Goal: Task Accomplishment & Management: Manage account settings

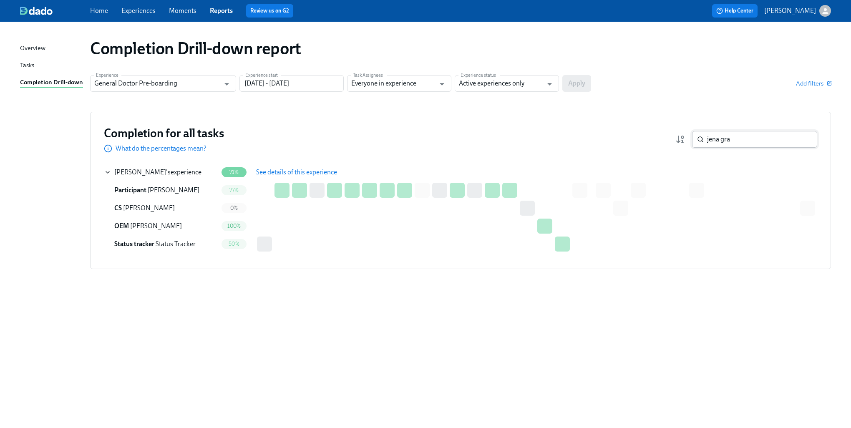
click at [745, 143] on input "jena gra" at bounding box center [762, 139] width 110 height 17
type input "egolum"
click at [305, 176] on button "See details of this experience" at bounding box center [296, 172] width 93 height 17
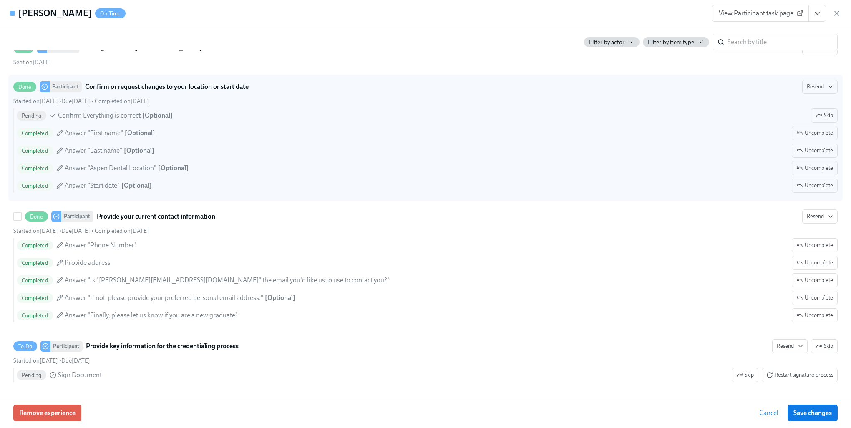
scroll to position [1209, 0]
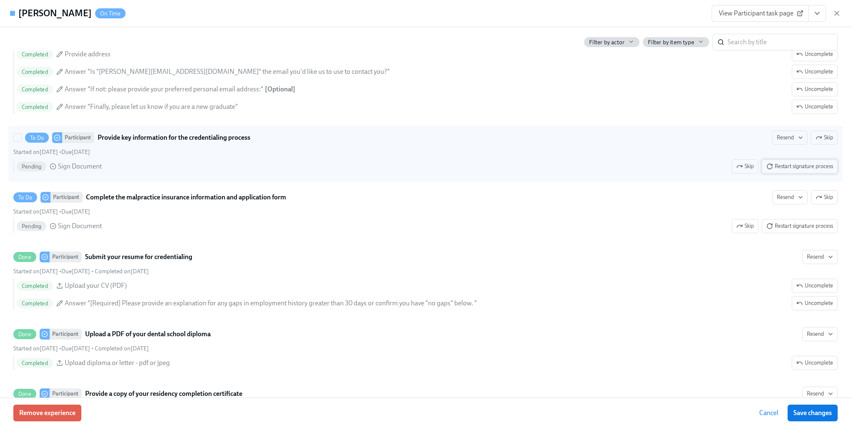
click at [786, 171] on span "Restart signature process" at bounding box center [799, 166] width 67 height 8
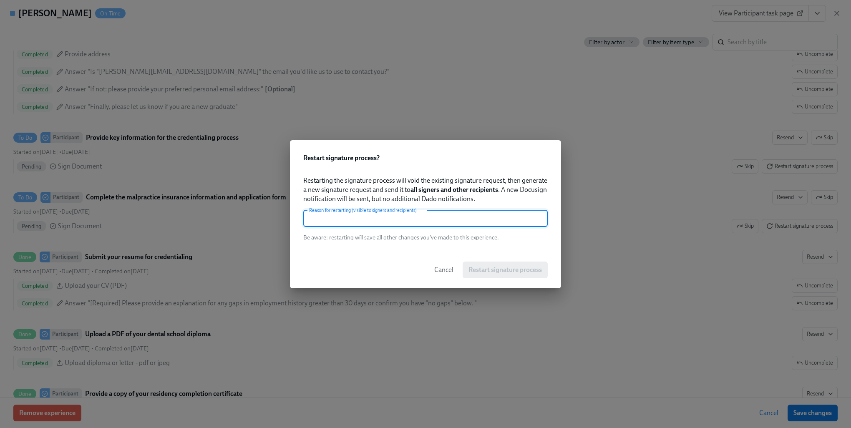
click at [451, 221] on input "text" at bounding box center [425, 218] width 244 height 17
click at [451, 221] on input "changed email" at bounding box center [425, 218] width 244 height 17
type input "changed email"
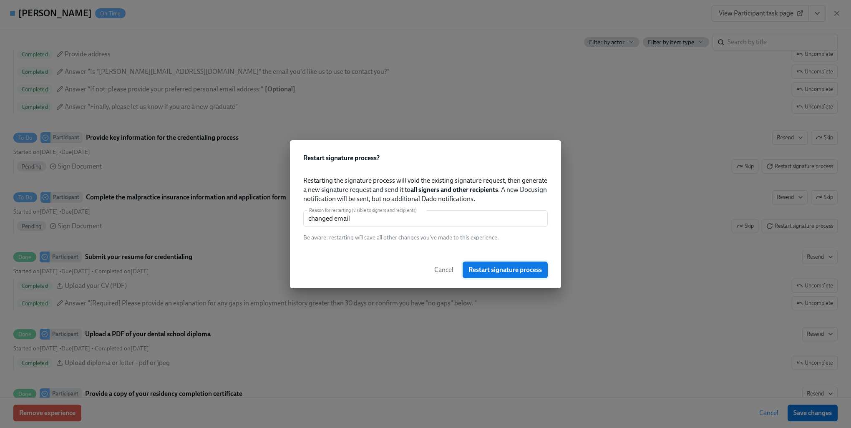
click at [479, 264] on button "Restart signature process" at bounding box center [504, 269] width 85 height 17
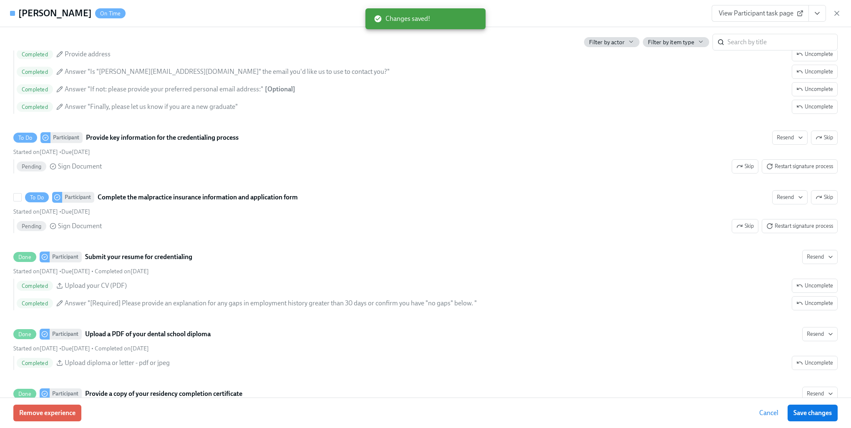
click at [782, 201] on span "Resend" at bounding box center [789, 197] width 26 height 8
click at [780, 256] on div "All channels" at bounding box center [794, 253] width 45 height 9
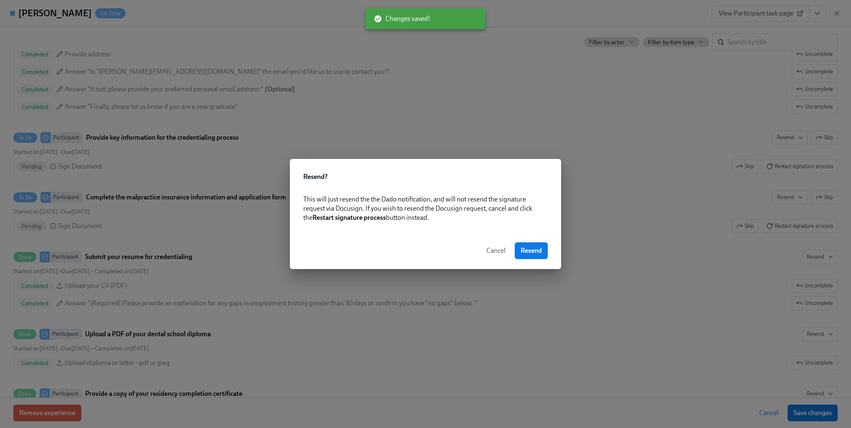
click at [527, 247] on span "Resend" at bounding box center [530, 250] width 21 height 8
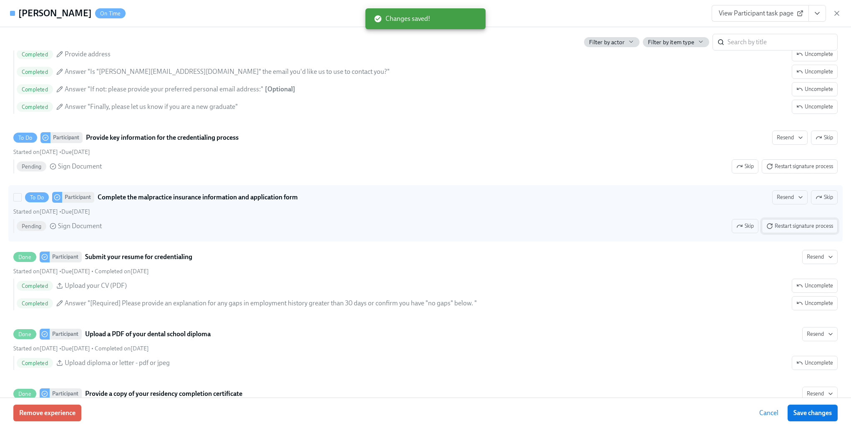
click at [786, 233] on button "Restart signature process" at bounding box center [799, 226] width 76 height 14
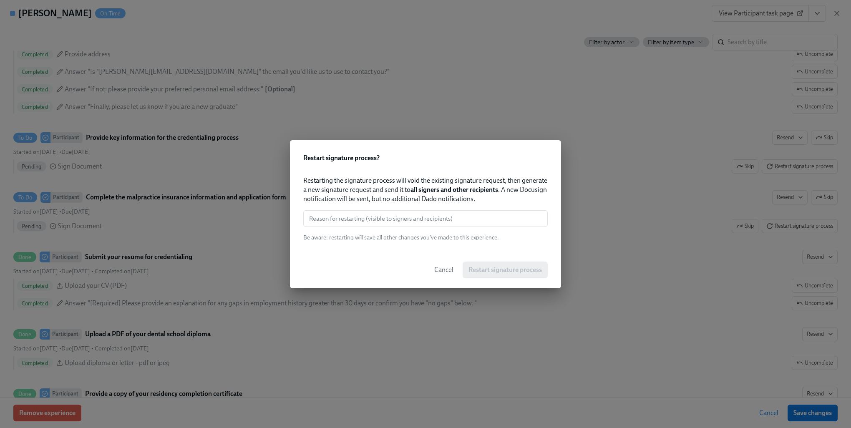
click at [395, 221] on input "text" at bounding box center [425, 218] width 244 height 17
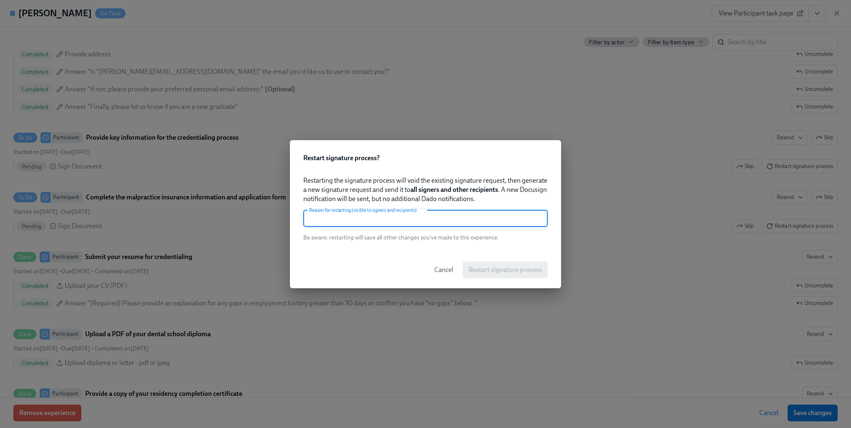
paste input "changed email"
type input "changed email"
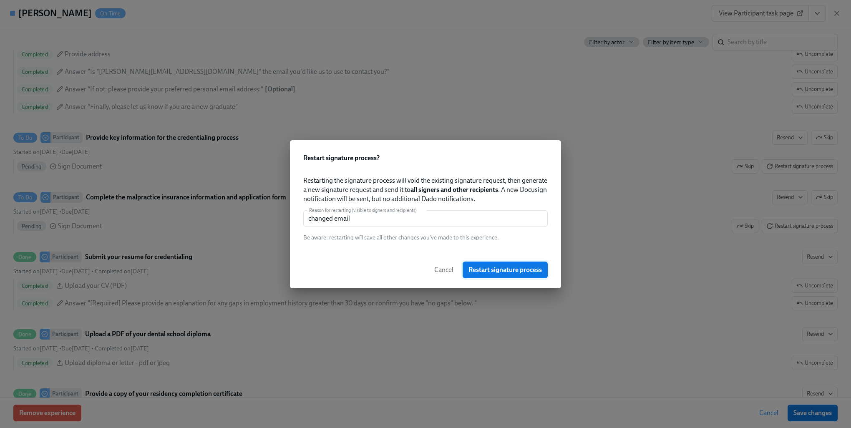
click at [498, 267] on span "Restart signature process" at bounding box center [504, 270] width 73 height 8
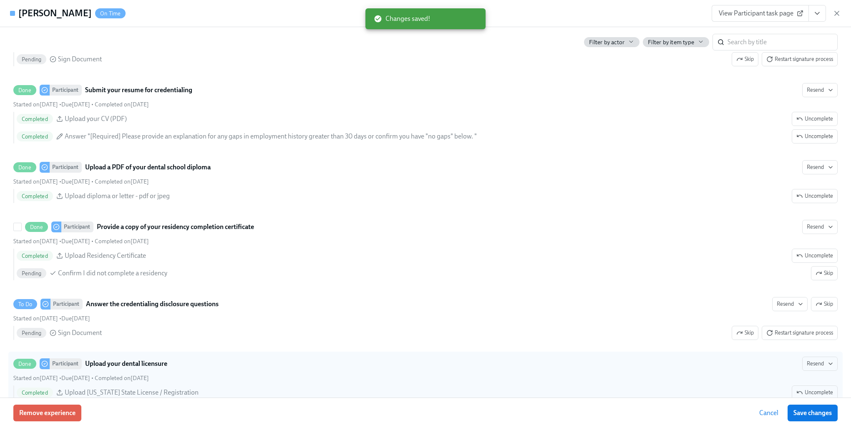
scroll to position [1501, 0]
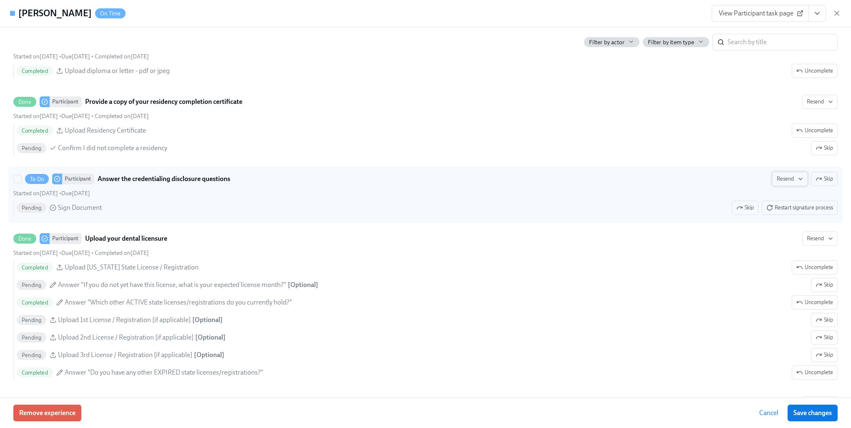
click at [787, 183] on span "Resend" at bounding box center [789, 179] width 26 height 8
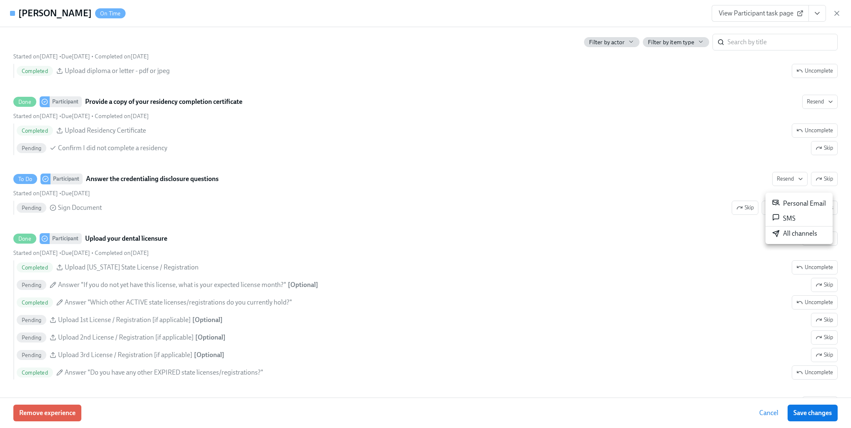
click at [791, 238] on div "All channels" at bounding box center [794, 233] width 45 height 9
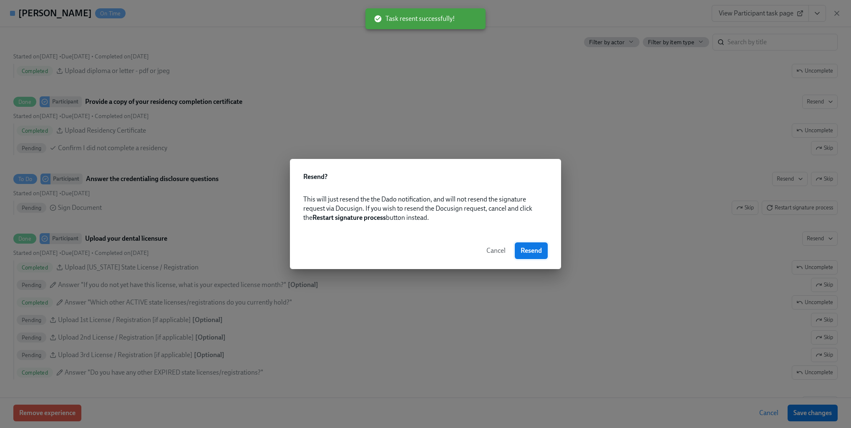
click at [531, 256] on button "Resend" at bounding box center [531, 250] width 33 height 17
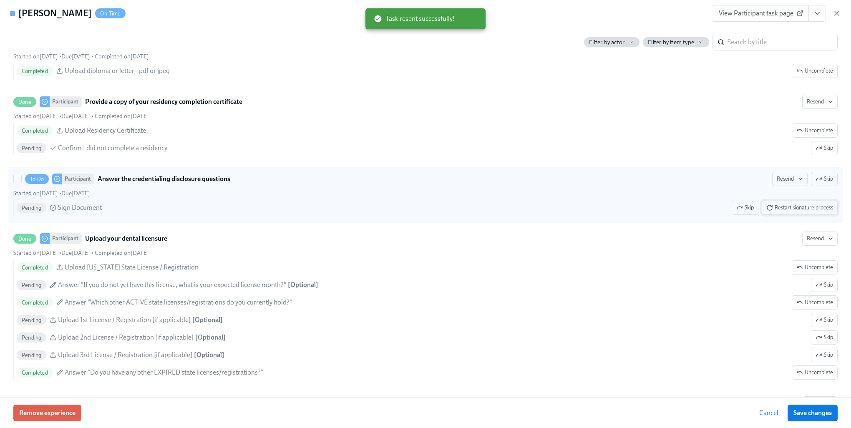
click at [786, 212] on span "Restart signature process" at bounding box center [799, 207] width 67 height 8
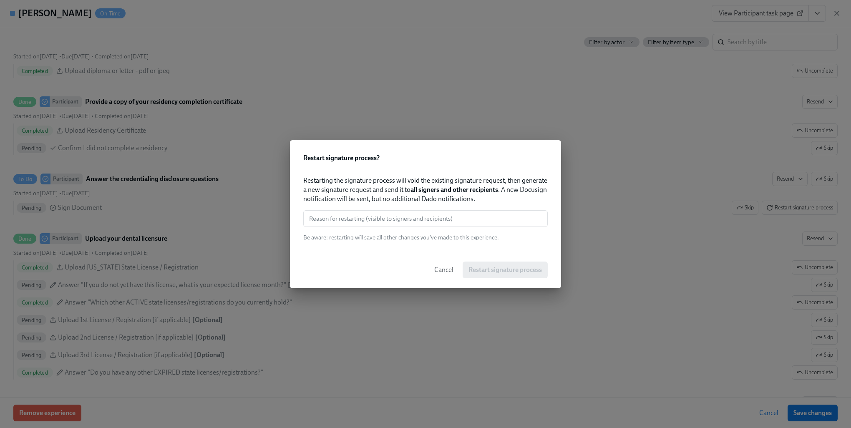
click at [444, 217] on input "text" at bounding box center [425, 218] width 244 height 17
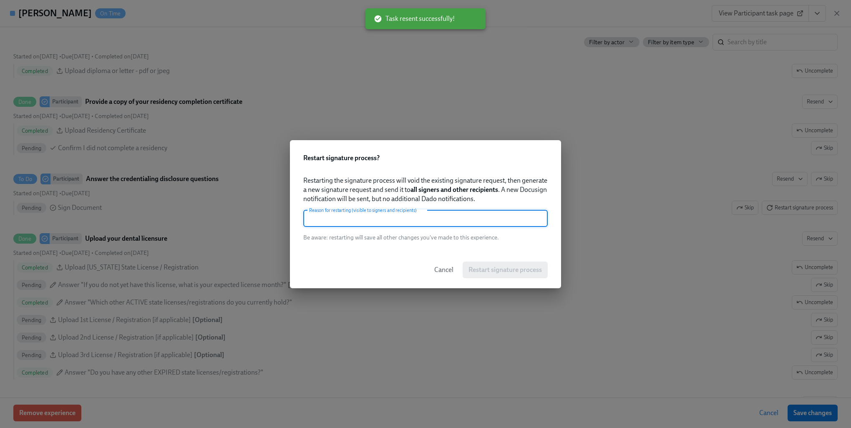
paste input "changed email"
type input "changed email"
click at [503, 282] on div "Cancel Restart signature process" at bounding box center [425, 269] width 271 height 37
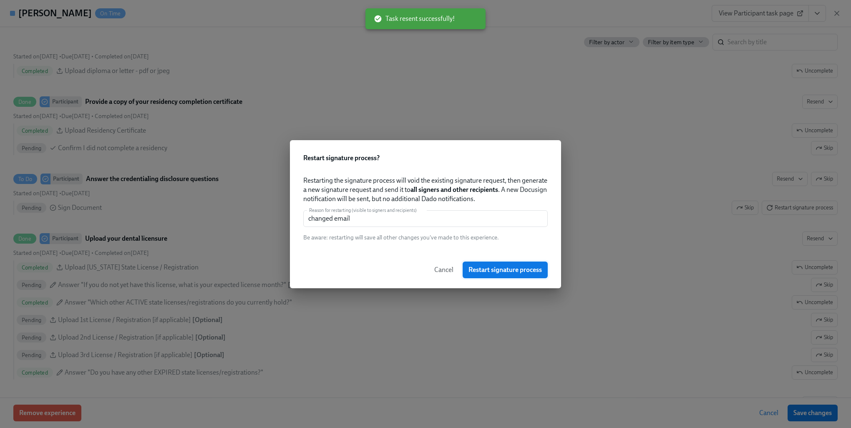
click at [507, 264] on button "Restart signature process" at bounding box center [504, 269] width 85 height 17
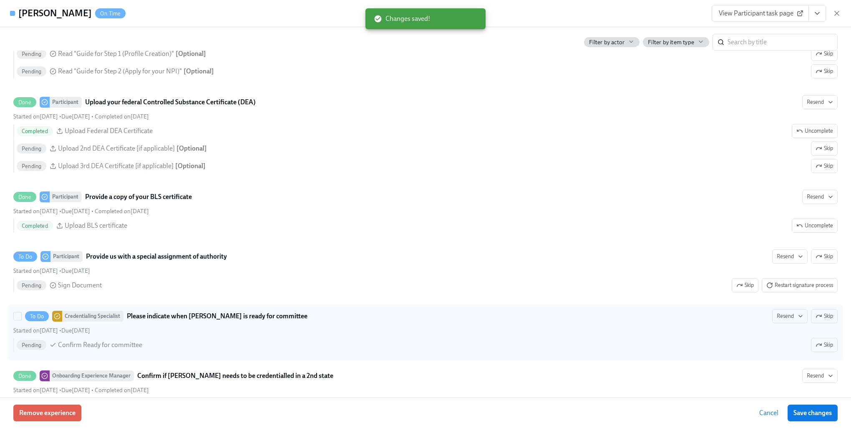
scroll to position [1960, 0]
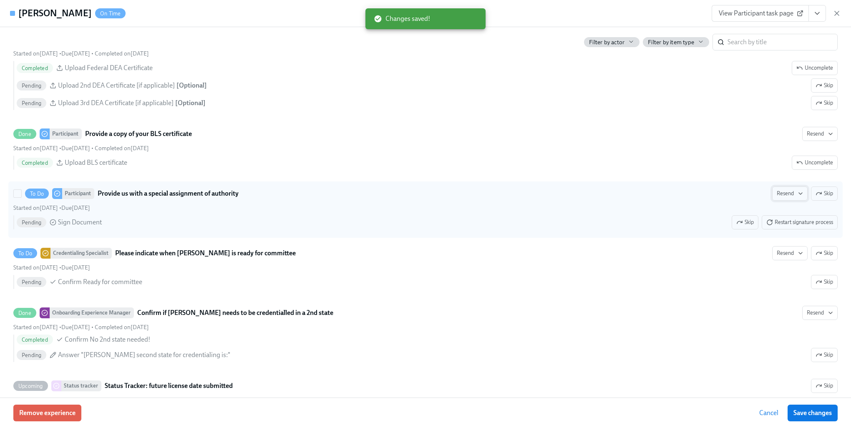
click at [782, 196] on span "Resend" at bounding box center [789, 193] width 26 height 8
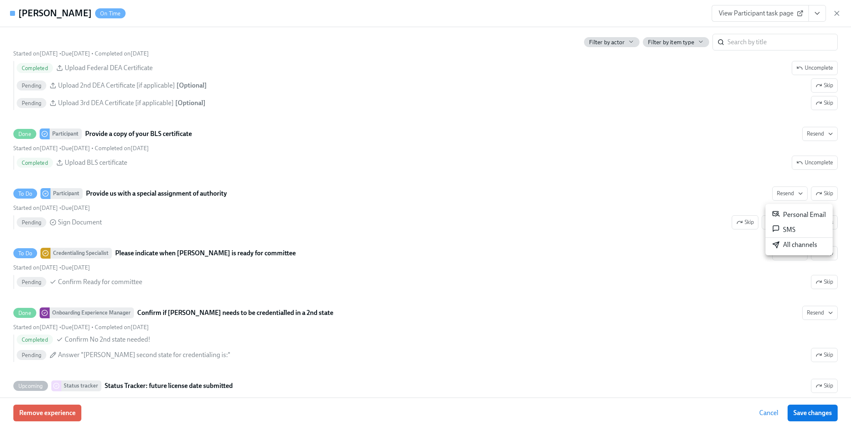
click at [783, 246] on div "All channels" at bounding box center [794, 244] width 45 height 9
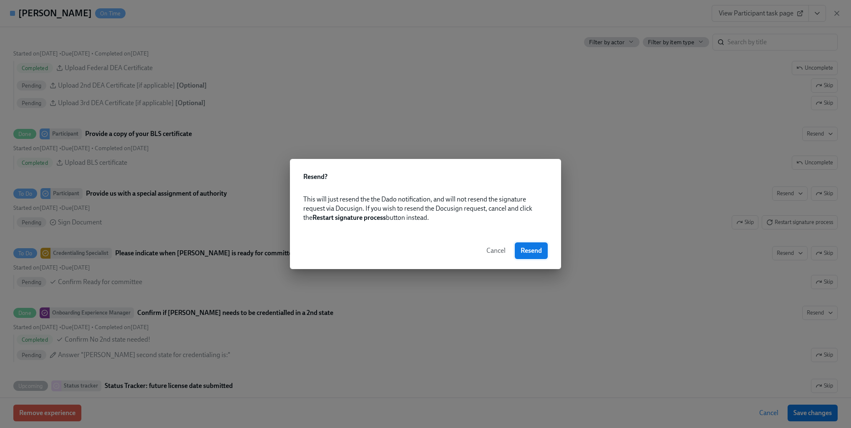
click at [540, 254] on span "Resend" at bounding box center [530, 250] width 21 height 8
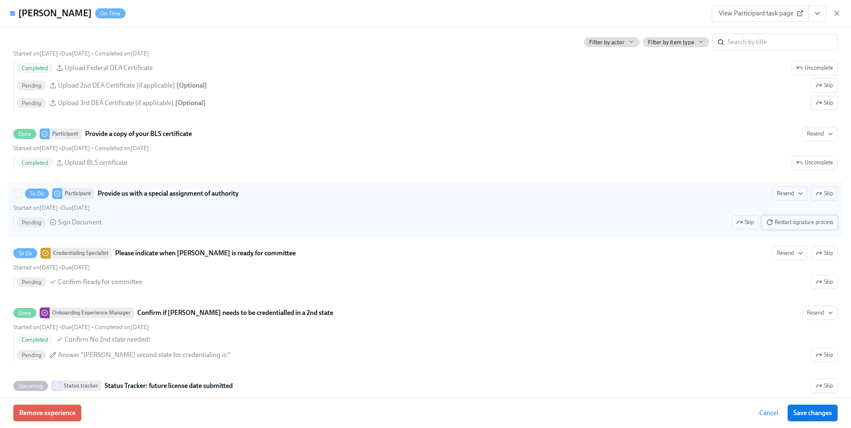
click at [779, 226] on span "Restart signature process" at bounding box center [799, 222] width 67 height 8
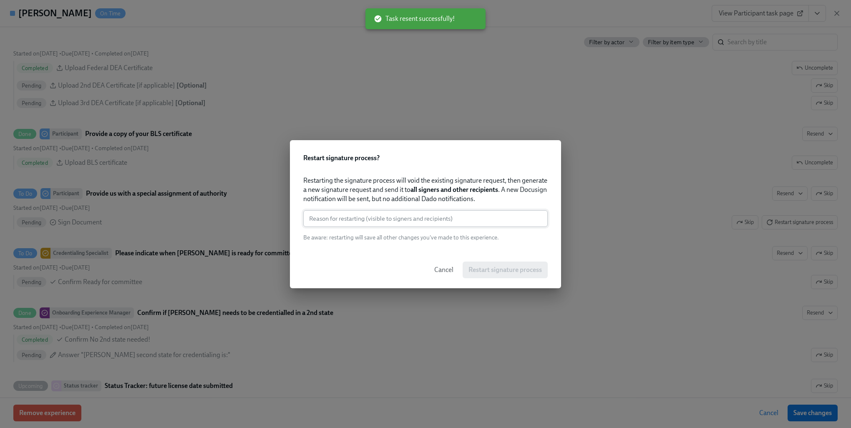
click at [375, 215] on input "text" at bounding box center [425, 218] width 244 height 17
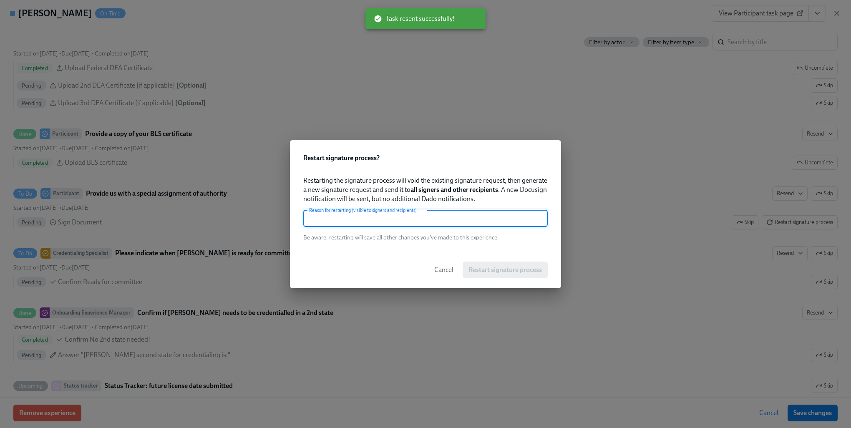
paste input "changed email"
type input "changed email"
click at [499, 264] on button "Restart signature process" at bounding box center [504, 269] width 85 height 17
